Goal: Task Accomplishment & Management: Use online tool/utility

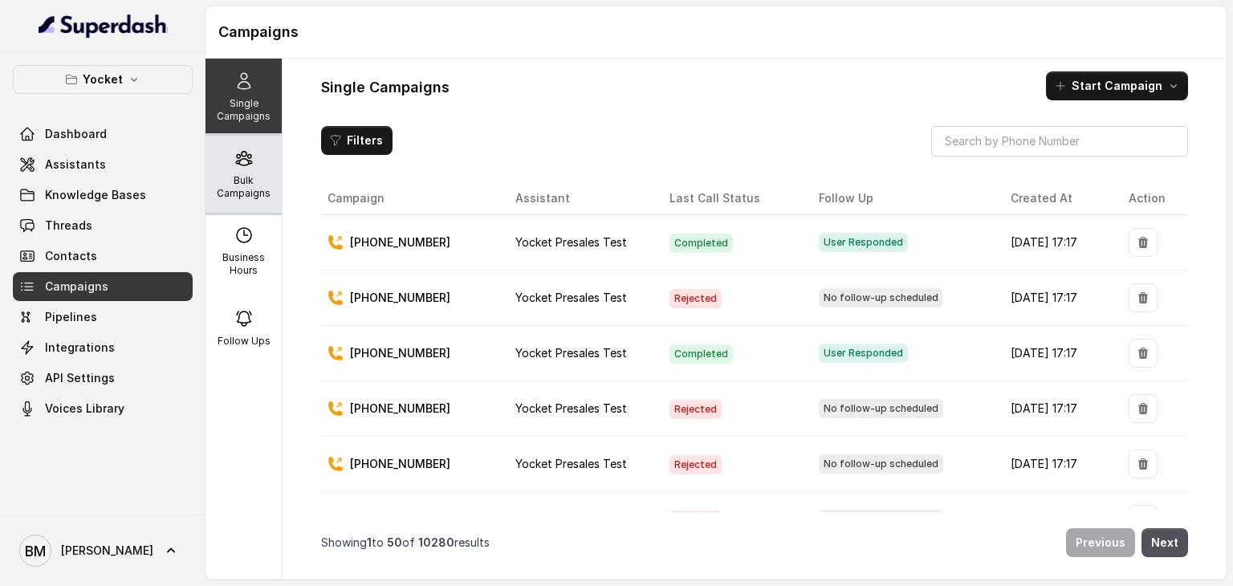
click at [212, 179] on p "Bulk Campaigns" at bounding box center [243, 187] width 63 height 26
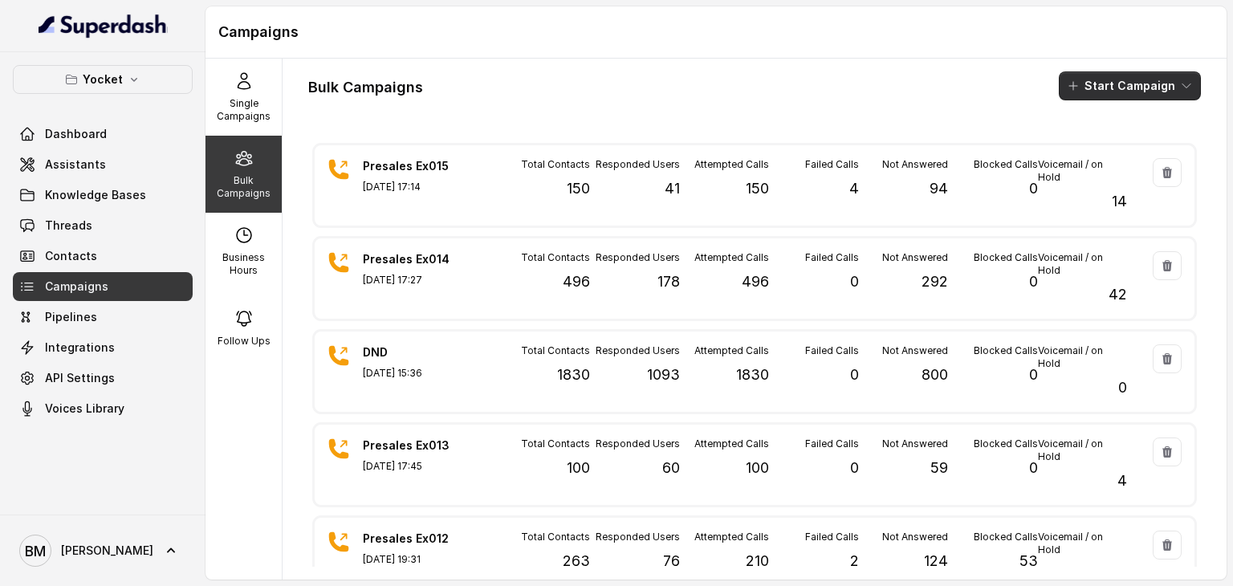
click at [1117, 89] on button "Start Campaign" at bounding box center [1130, 85] width 142 height 29
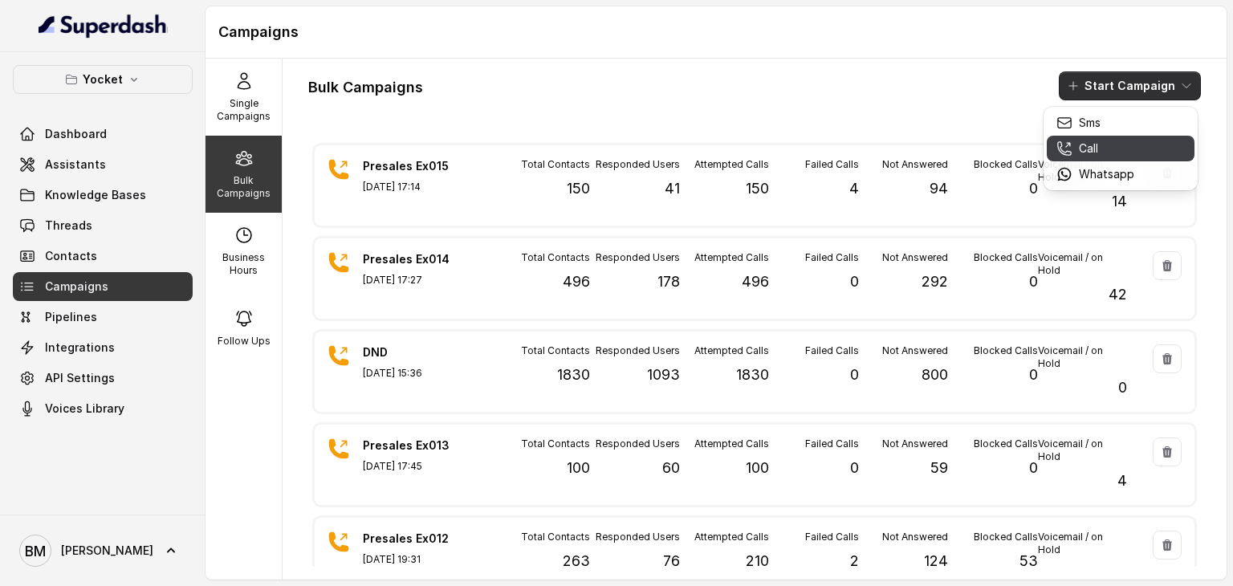
click at [1085, 149] on p "Call" at bounding box center [1088, 149] width 19 height 16
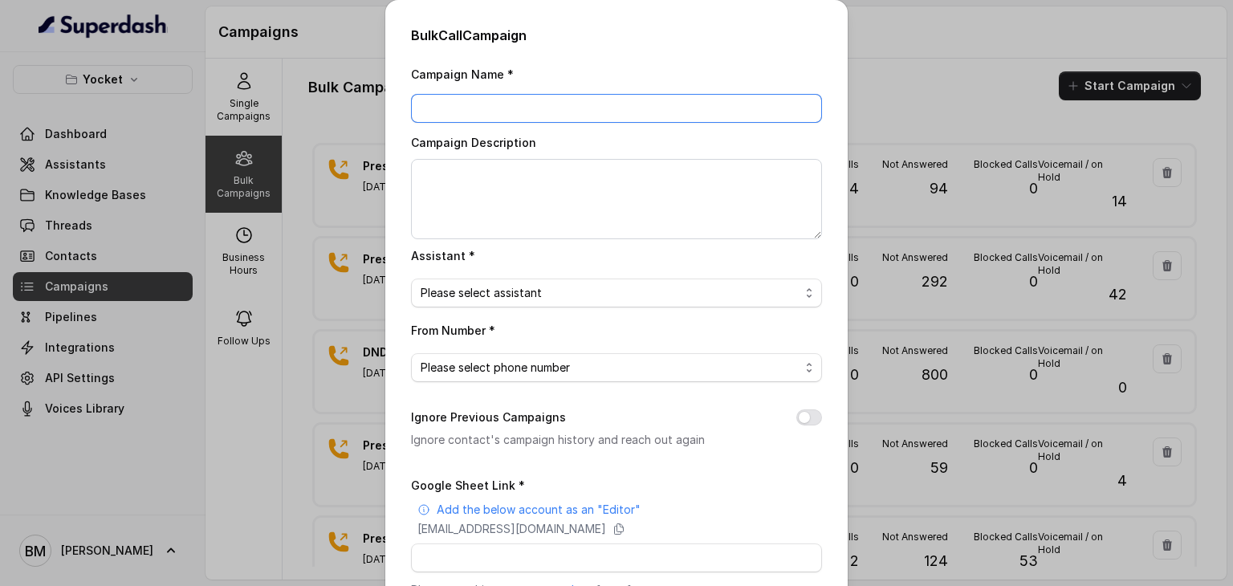
click at [498, 100] on input "Campaign Name *" at bounding box center [616, 108] width 411 height 29
type input "Presales Ex016 & Ex015"
click at [512, 289] on span "Please select assistant" at bounding box center [610, 292] width 379 height 19
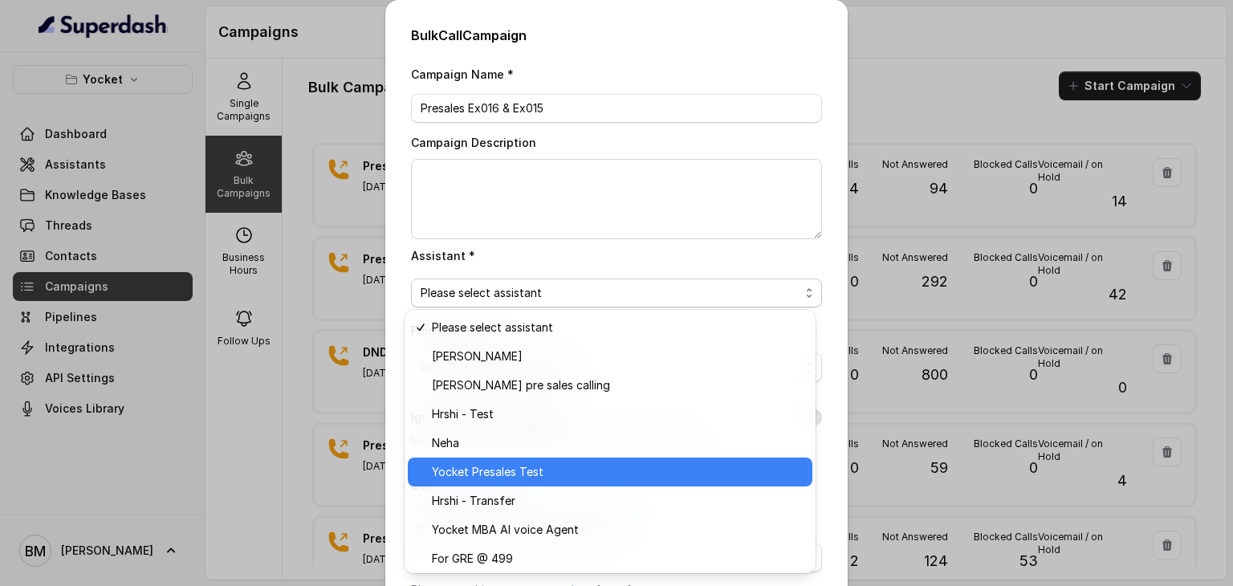
click at [508, 483] on div "Yocket Presales Test" at bounding box center [610, 472] width 405 height 29
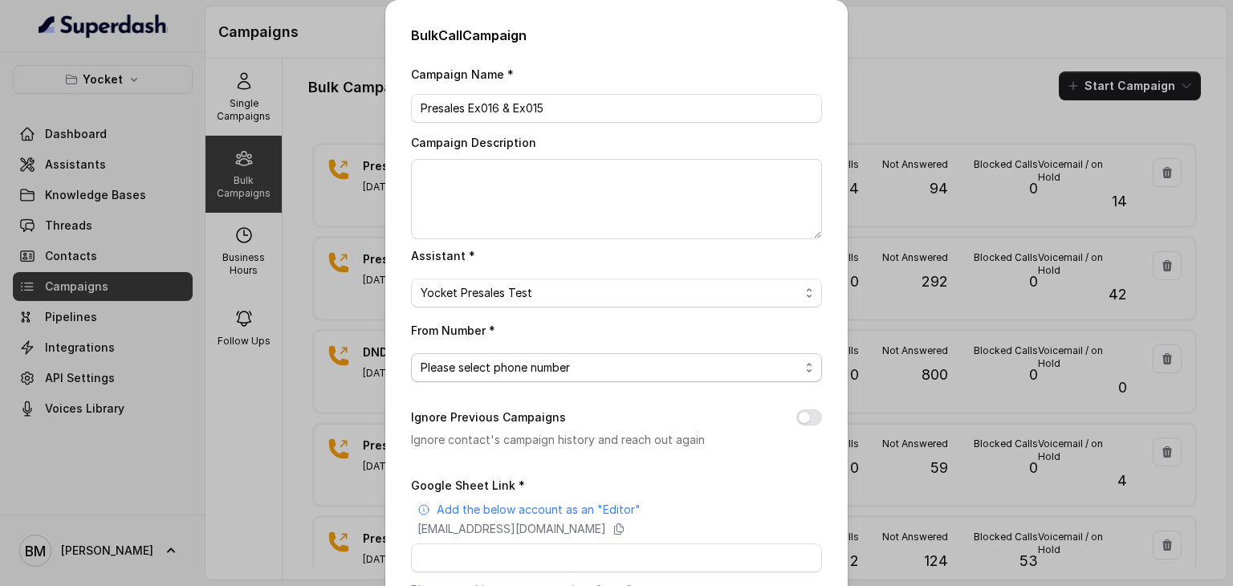
click at [450, 365] on span "Please select phone number" at bounding box center [610, 367] width 379 height 19
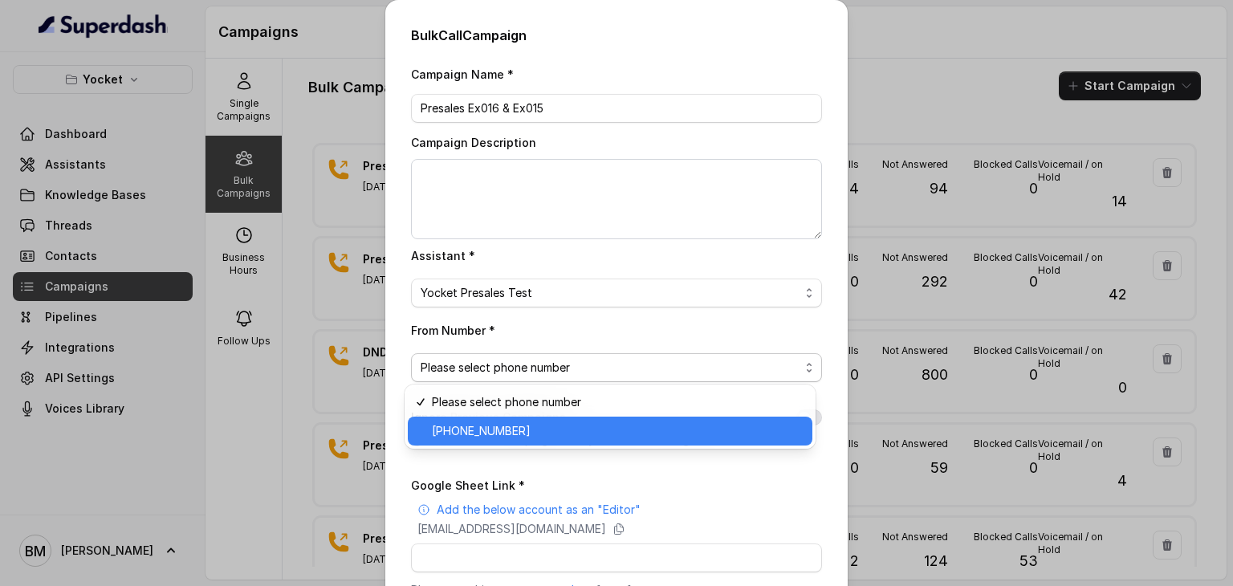
click at [476, 430] on span "[PHONE_NUMBER]" at bounding box center [617, 431] width 371 height 19
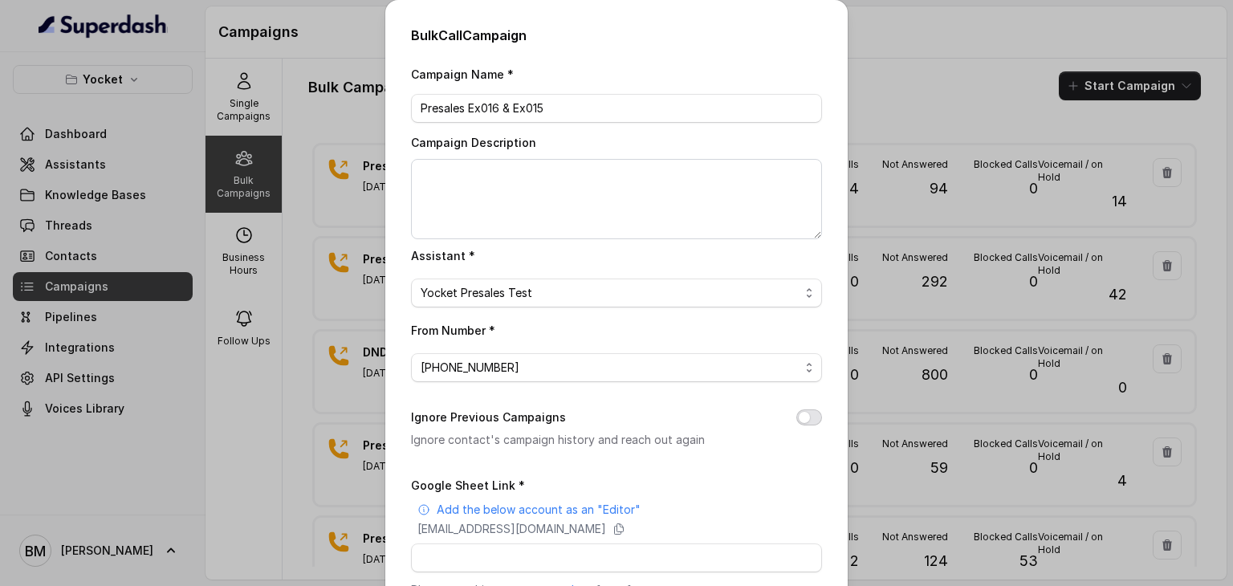
click at [797, 422] on button "Ignore Previous Campaigns" at bounding box center [810, 418] width 26 height 16
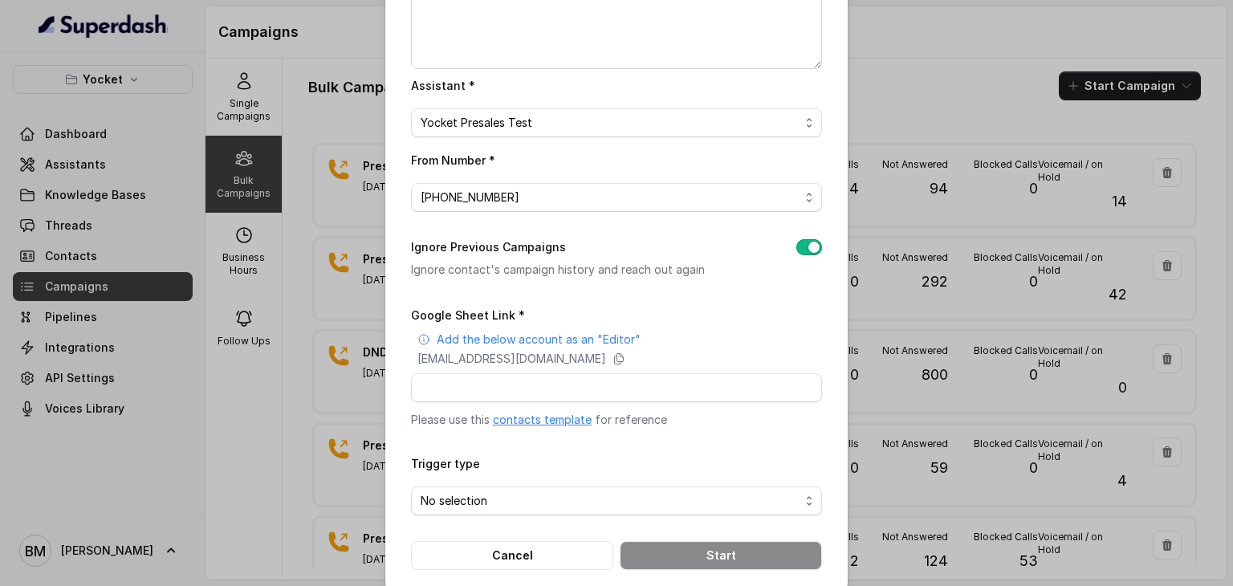
scroll to position [176, 0]
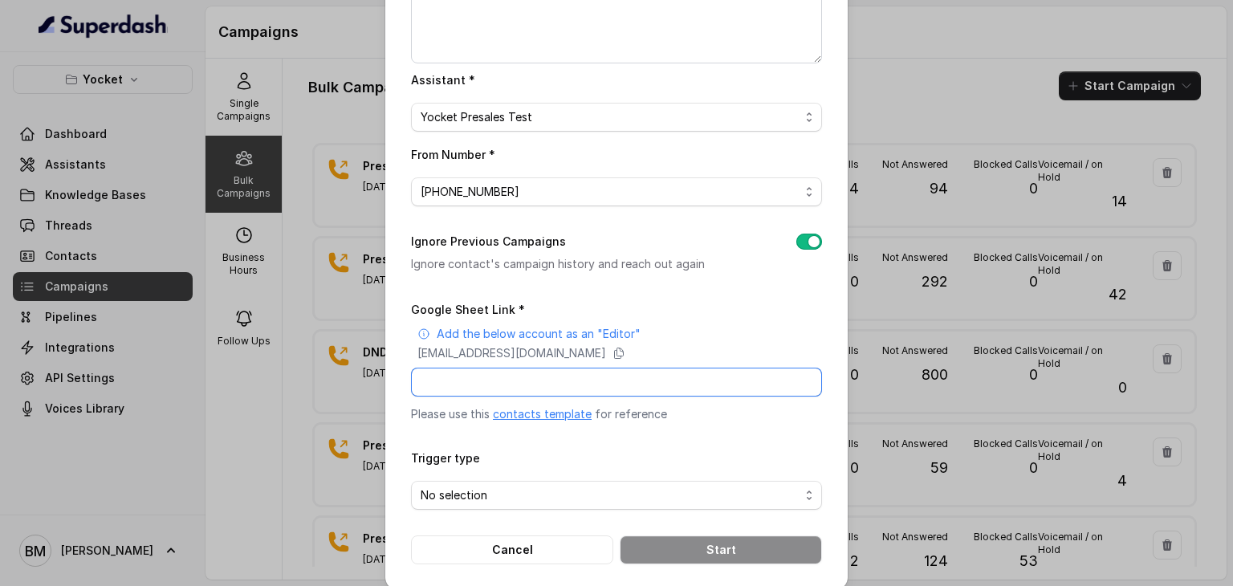
click at [654, 390] on input "Google Sheet Link *" at bounding box center [616, 382] width 411 height 29
paste input "[URL][DOMAIN_NAME]"
type input "[URL][DOMAIN_NAME]"
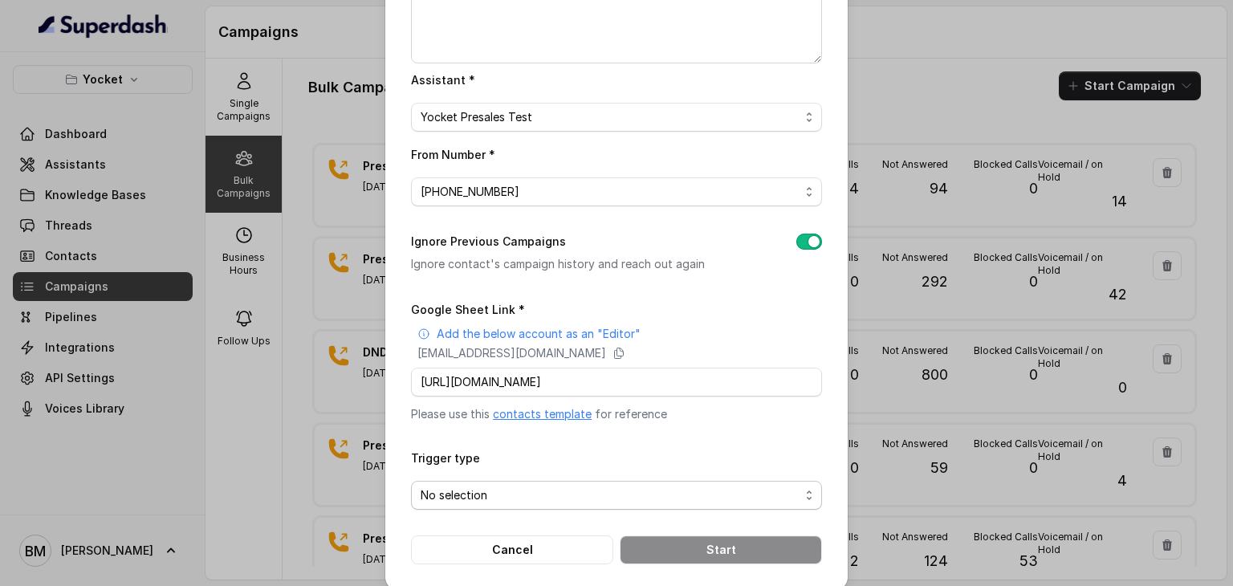
click at [507, 488] on span "No selection" at bounding box center [610, 495] width 379 height 19
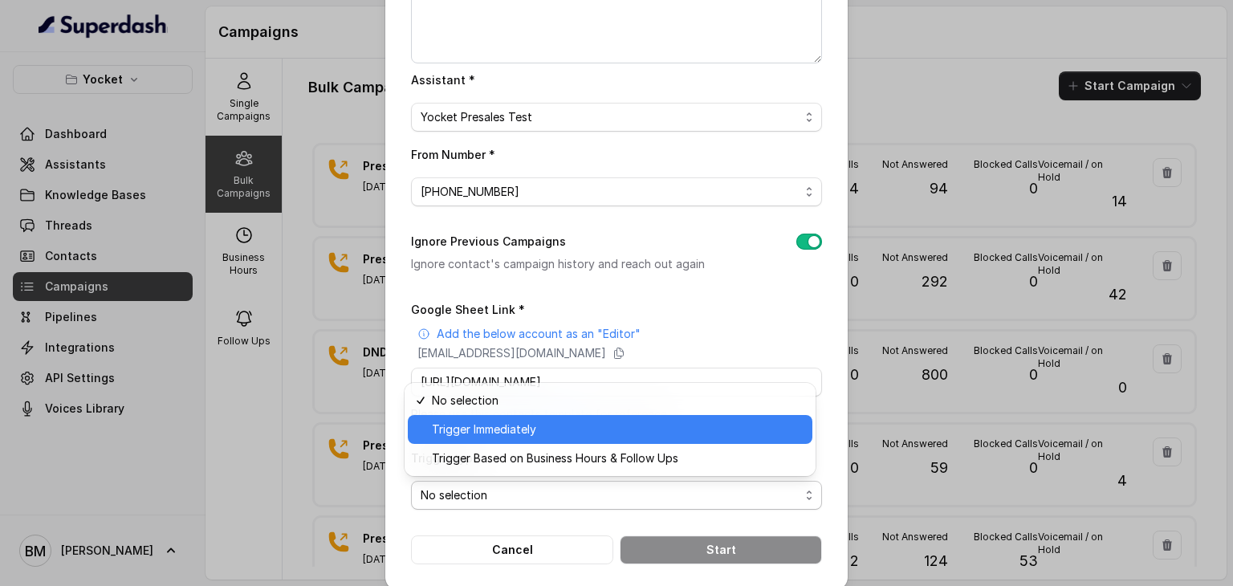
click at [469, 430] on span "Trigger Immediately" at bounding box center [617, 429] width 371 height 19
